Goal: Task Accomplishment & Management: Use online tool/utility

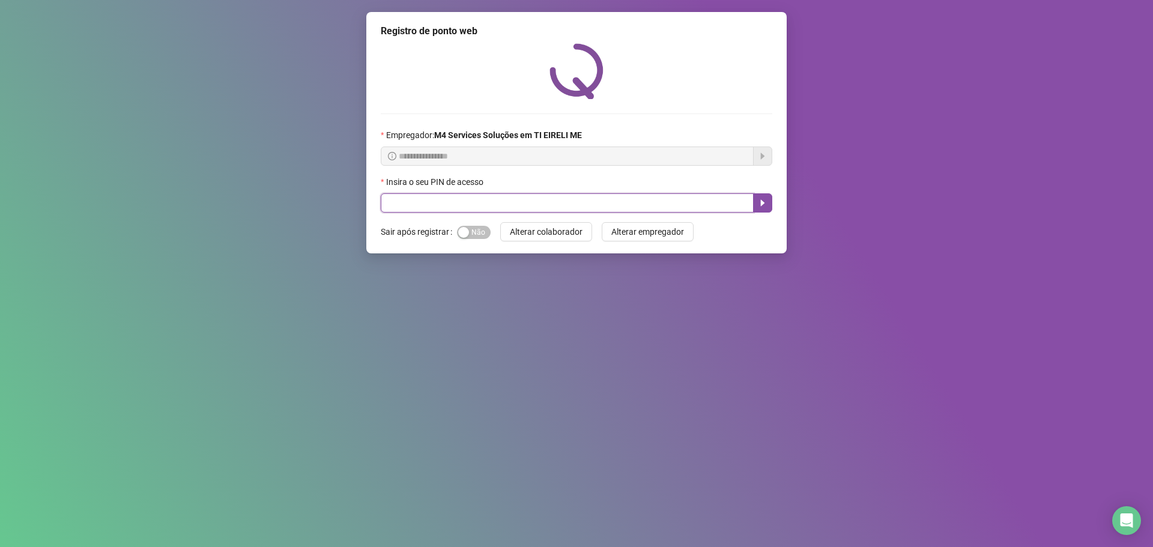
click at [465, 209] on input "text" at bounding box center [567, 202] width 373 height 19
type input "*****"
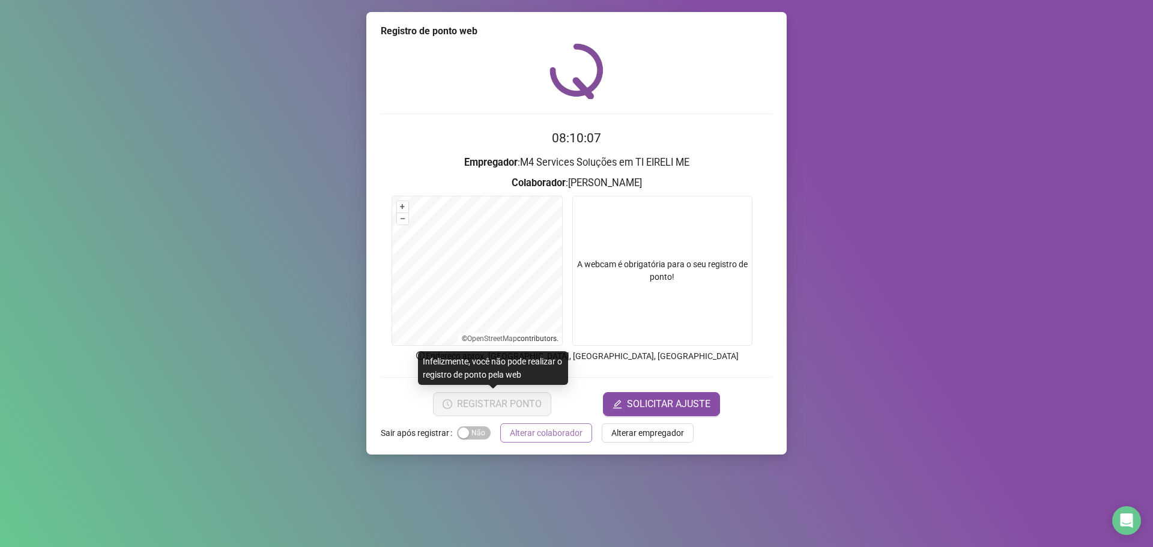
drag, startPoint x: 467, startPoint y: 435, endPoint x: 542, endPoint y: 440, distance: 75.2
click at [467, 435] on div "button" at bounding box center [463, 432] width 11 height 11
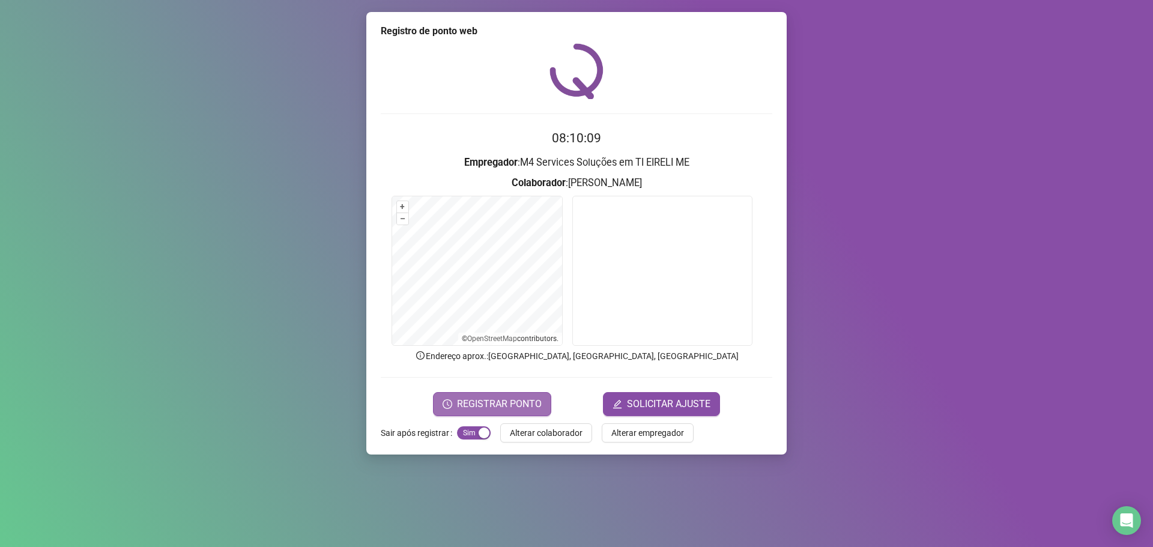
click at [494, 400] on span "REGISTRAR PONTO" at bounding box center [499, 404] width 85 height 14
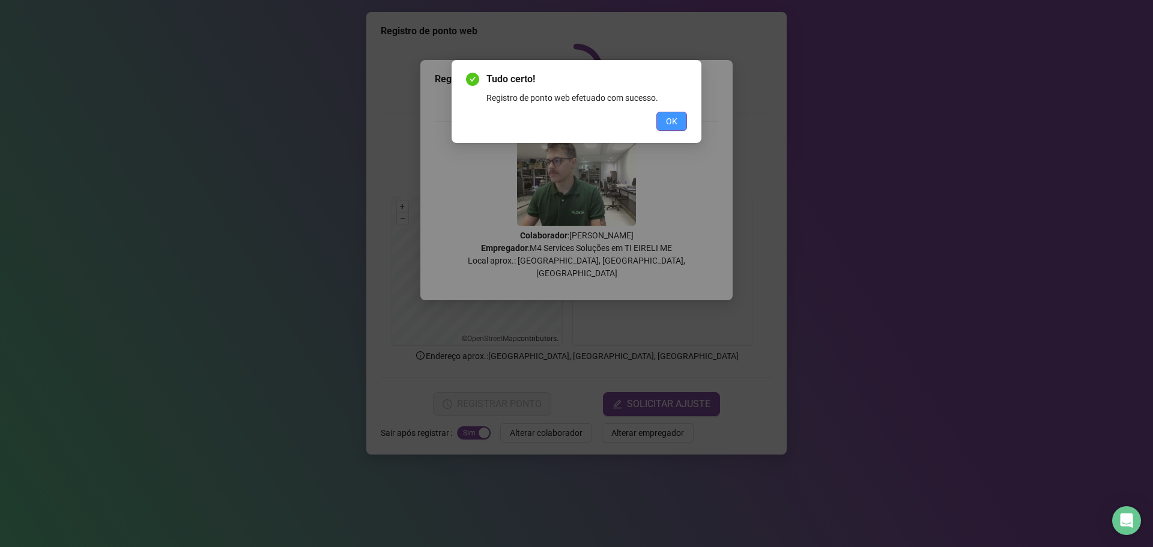
click at [666, 122] on span "OK" at bounding box center [671, 121] width 11 height 13
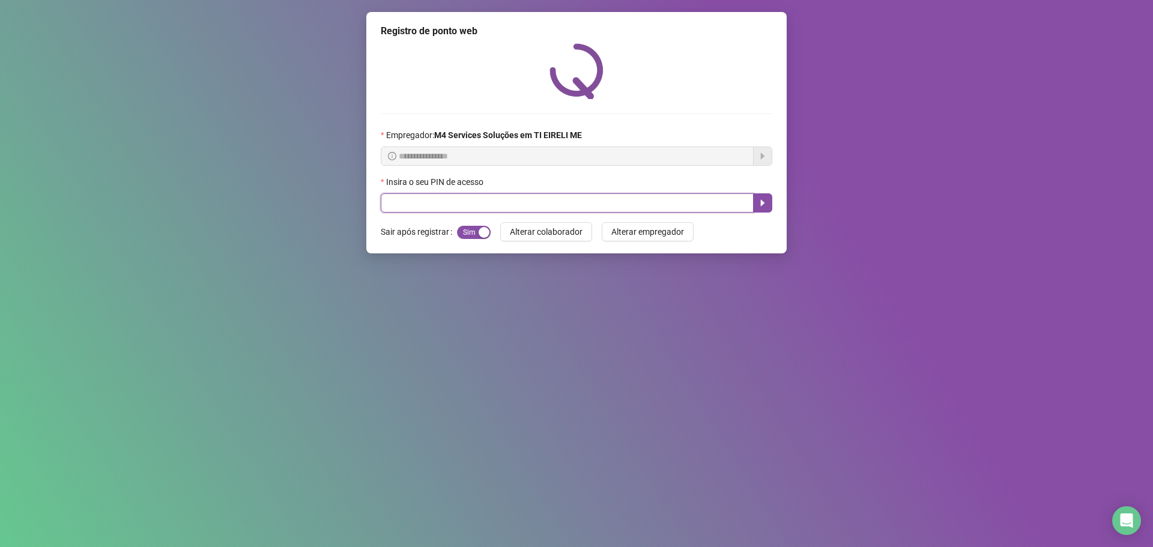
click at [536, 213] on input "text" at bounding box center [567, 202] width 373 height 19
click at [540, 205] on input "text" at bounding box center [567, 202] width 373 height 19
type input "*****"
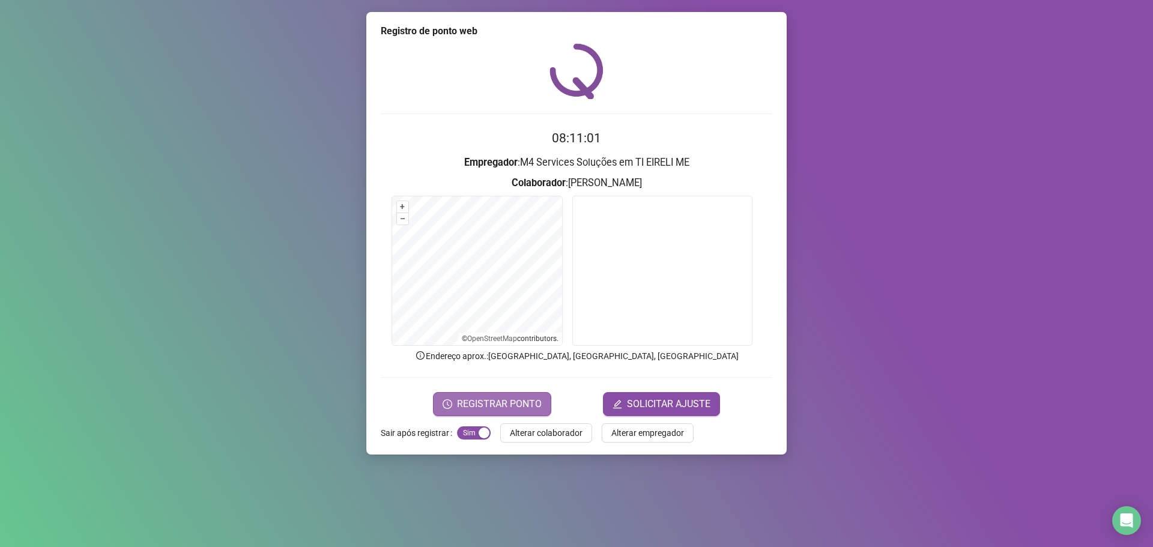
click at [534, 403] on span "REGISTRAR PONTO" at bounding box center [499, 404] width 85 height 14
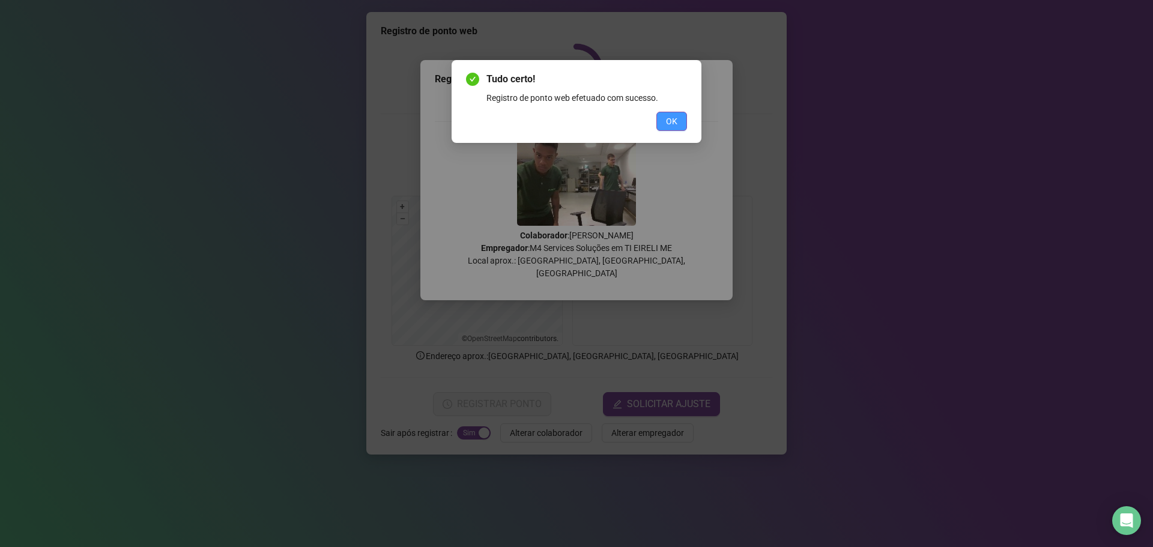
click at [673, 115] on span "OK" at bounding box center [671, 121] width 11 height 13
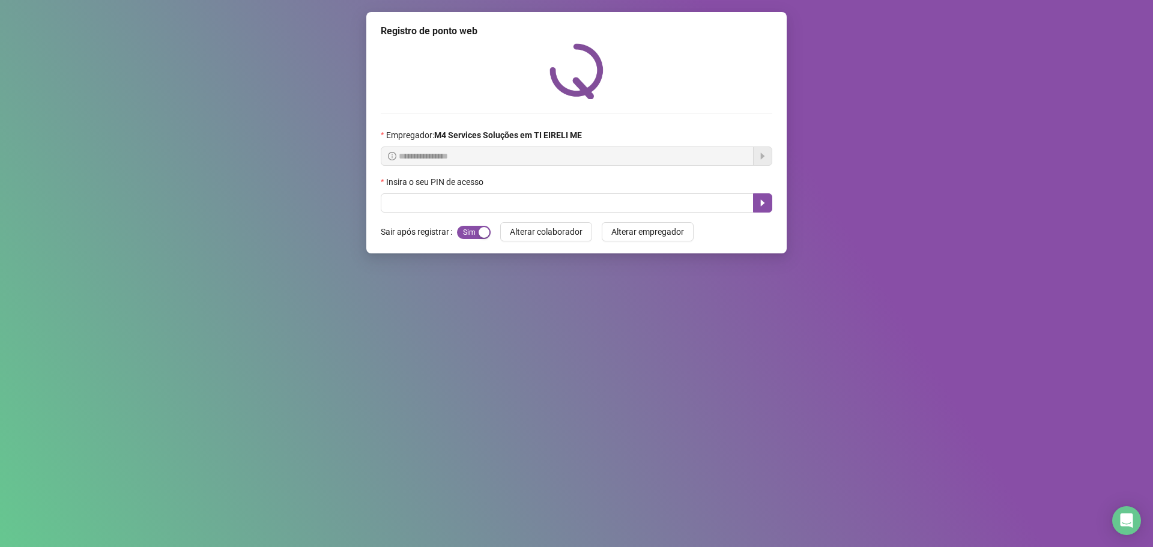
click at [599, 71] on img at bounding box center [576, 71] width 54 height 56
